Goal: Information Seeking & Learning: Learn about a topic

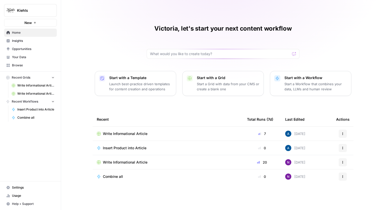
click at [36, 38] on span "Insights" at bounding box center [33, 40] width 43 height 5
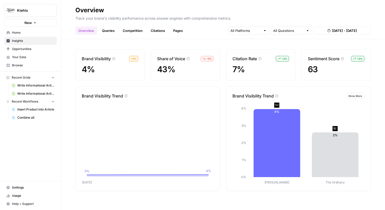
click at [356, 94] on span "Show More" at bounding box center [355, 96] width 14 height 4
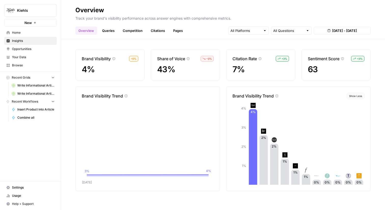
click at [106, 31] on link "Queries" at bounding box center [108, 30] width 19 height 8
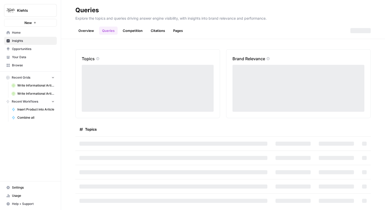
click at [106, 31] on link "Queries" at bounding box center [108, 30] width 19 height 8
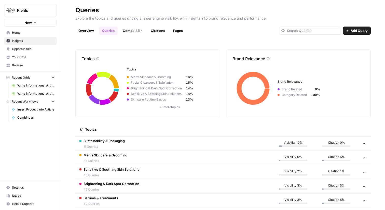
scroll to position [13, 0]
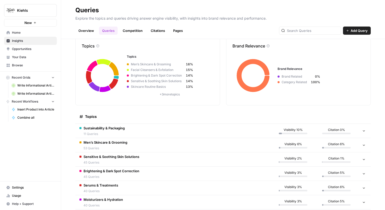
click at [133, 128] on td "Sustainability & Packaging 11 Queries" at bounding box center [173, 130] width 196 height 14
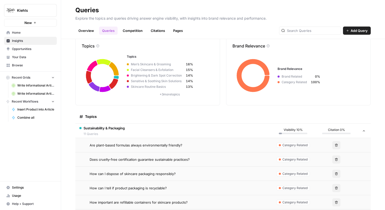
click at [155, 141] on td "Are plant-based formulas always environmentally friendly?" at bounding box center [173, 145] width 196 height 14
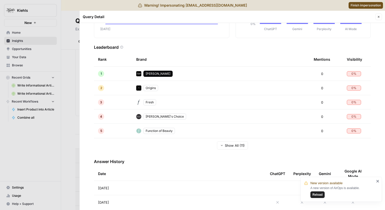
scroll to position [87, 0]
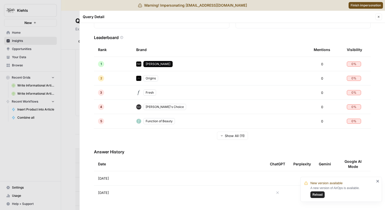
click at [130, 186] on td "Aug 26, 2025" at bounding box center [180, 192] width 172 height 14
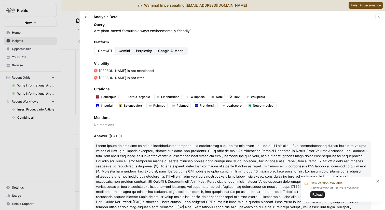
click at [69, 78] on div at bounding box center [192, 105] width 385 height 210
